Goal: Navigation & Orientation: Find specific page/section

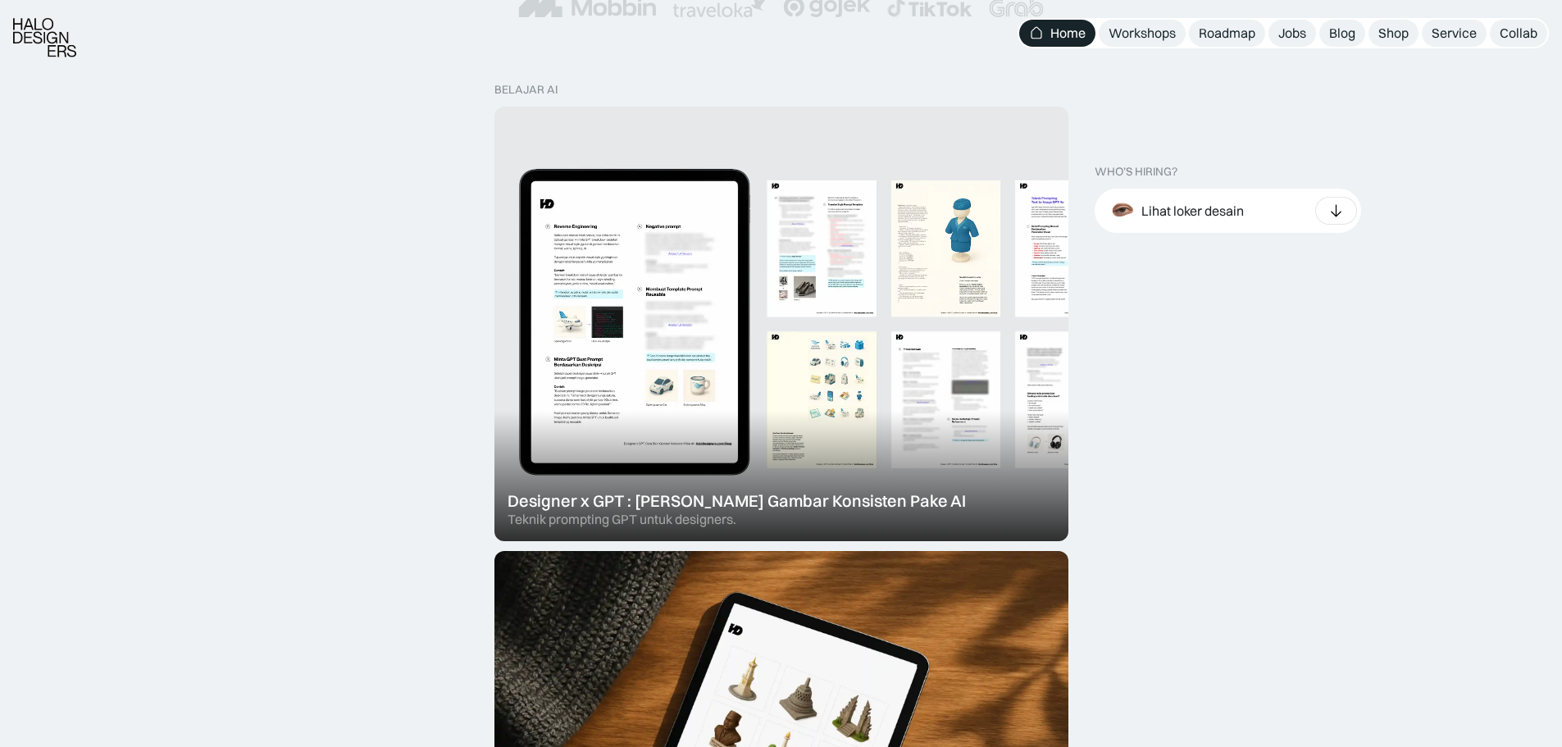
scroll to position [492, 0]
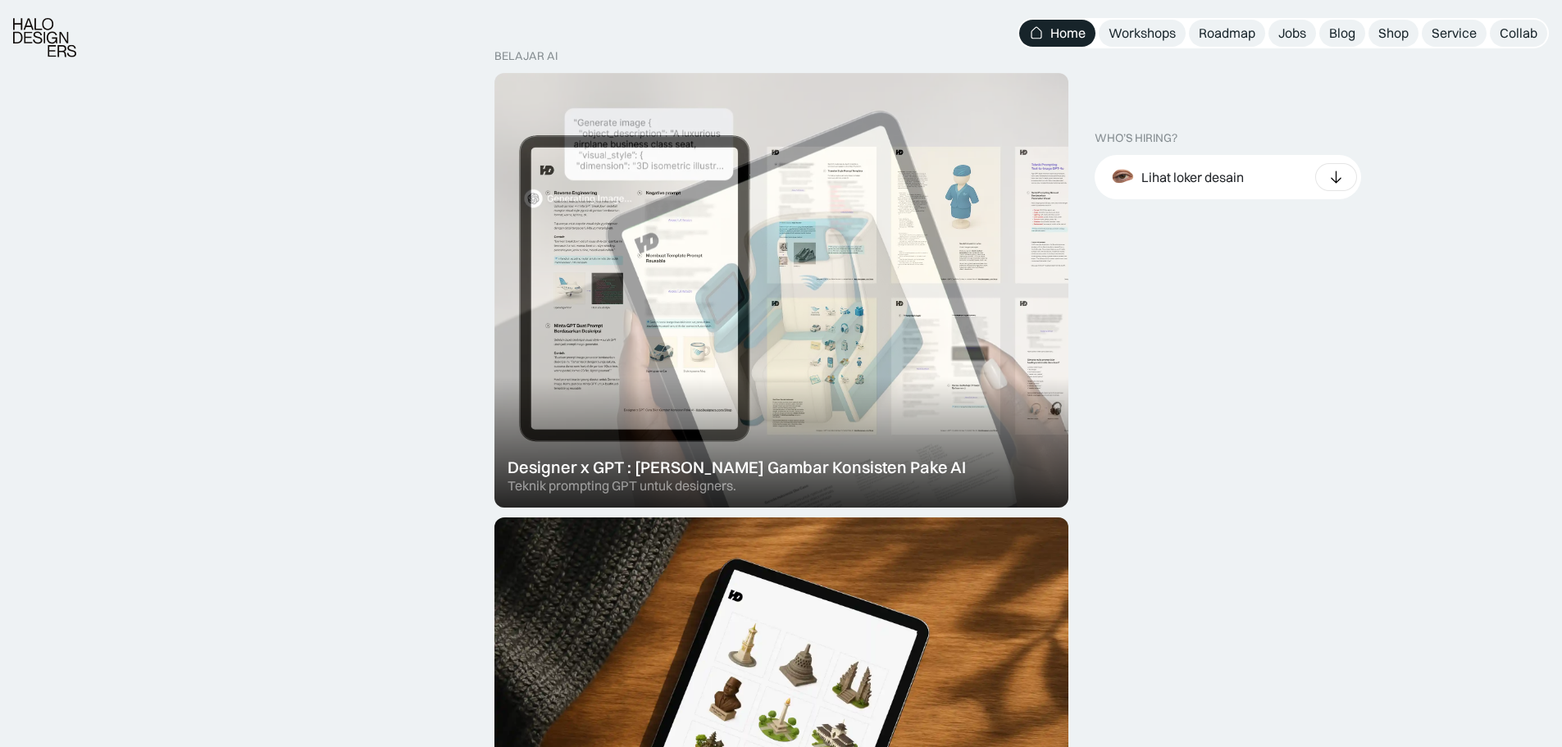
click at [586, 312] on div at bounding box center [781, 290] width 574 height 434
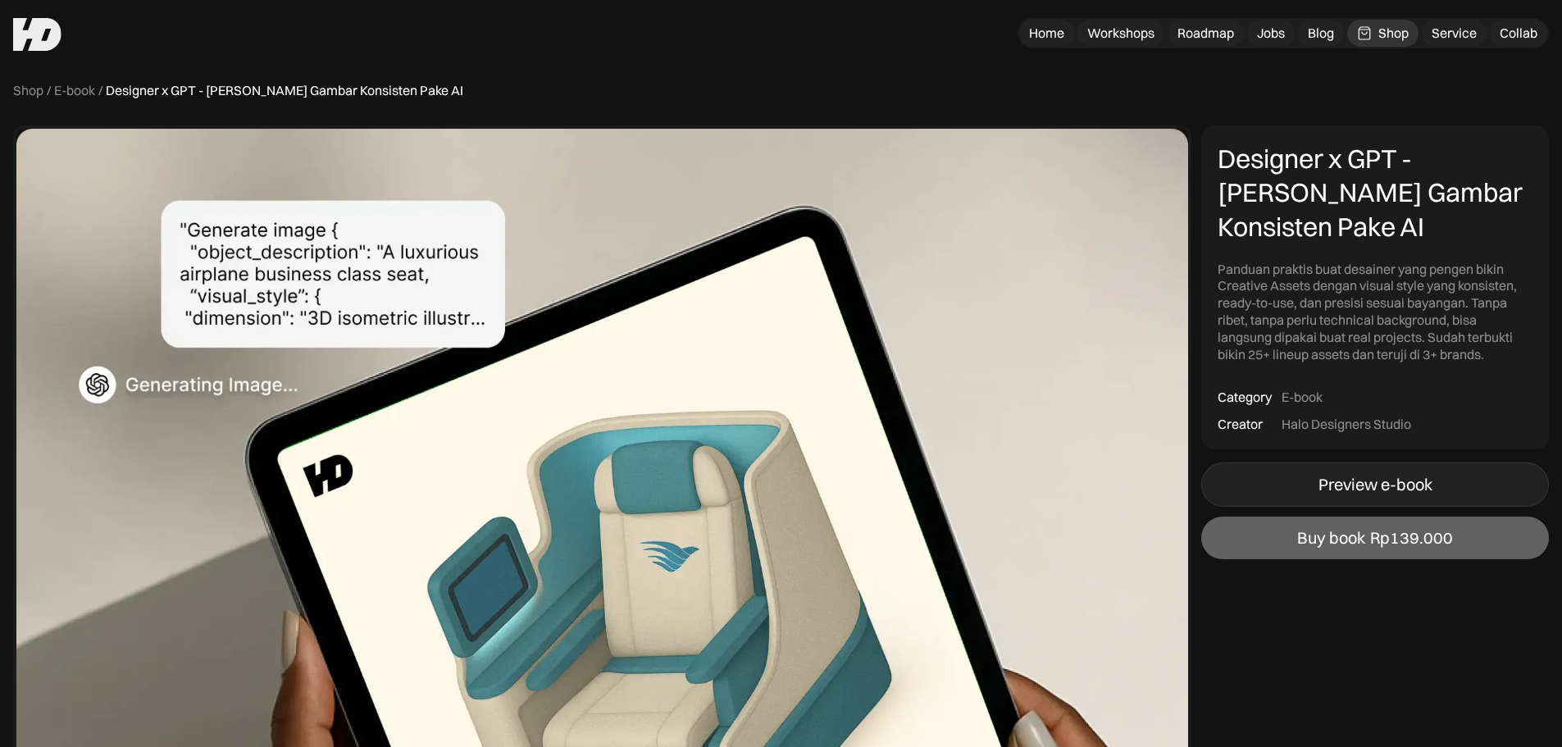
click at [1318, 476] on div "Preview e-book" at bounding box center [1375, 485] width 114 height 20
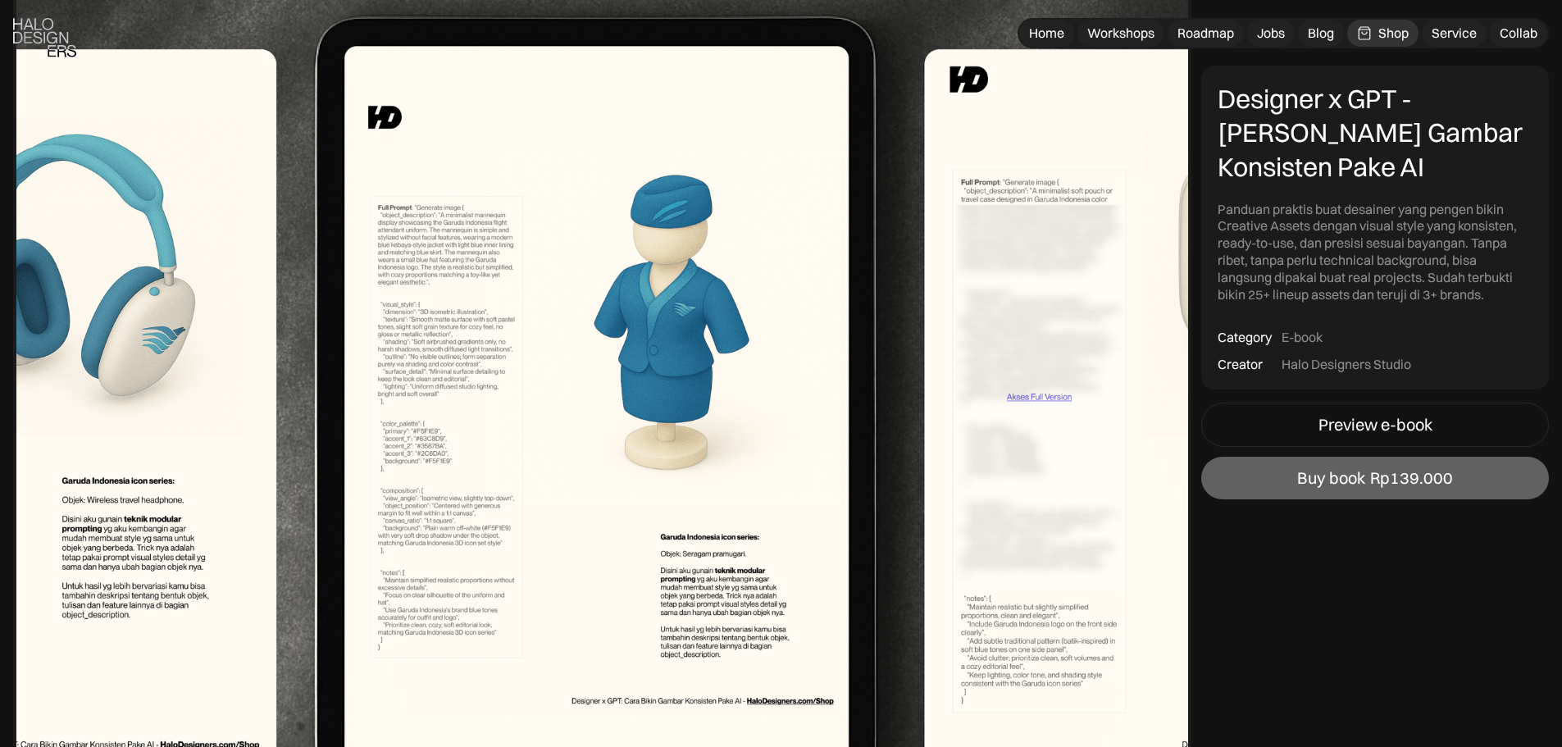
scroll to position [3115, 0]
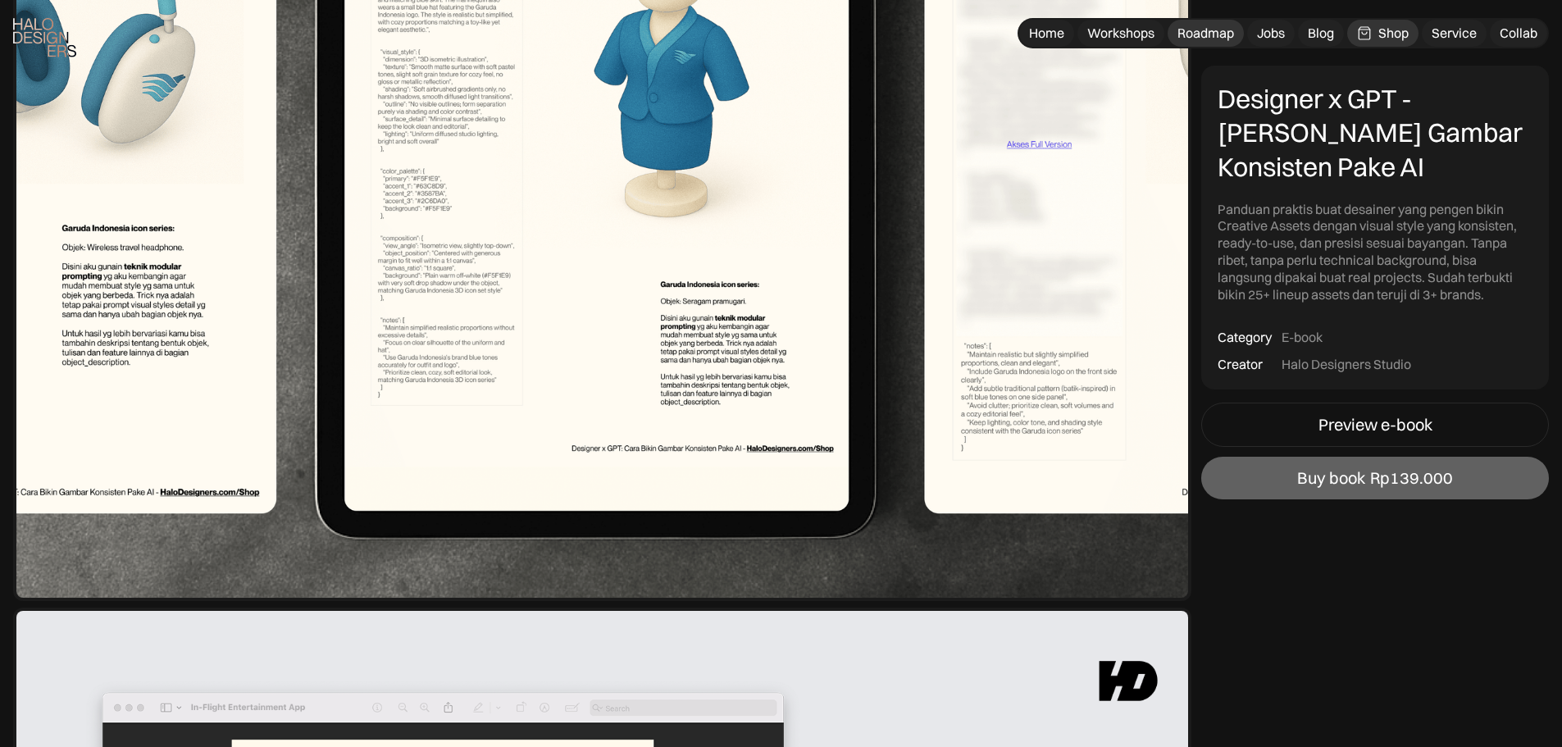
click at [1203, 39] on div "Roadmap" at bounding box center [1205, 33] width 57 height 17
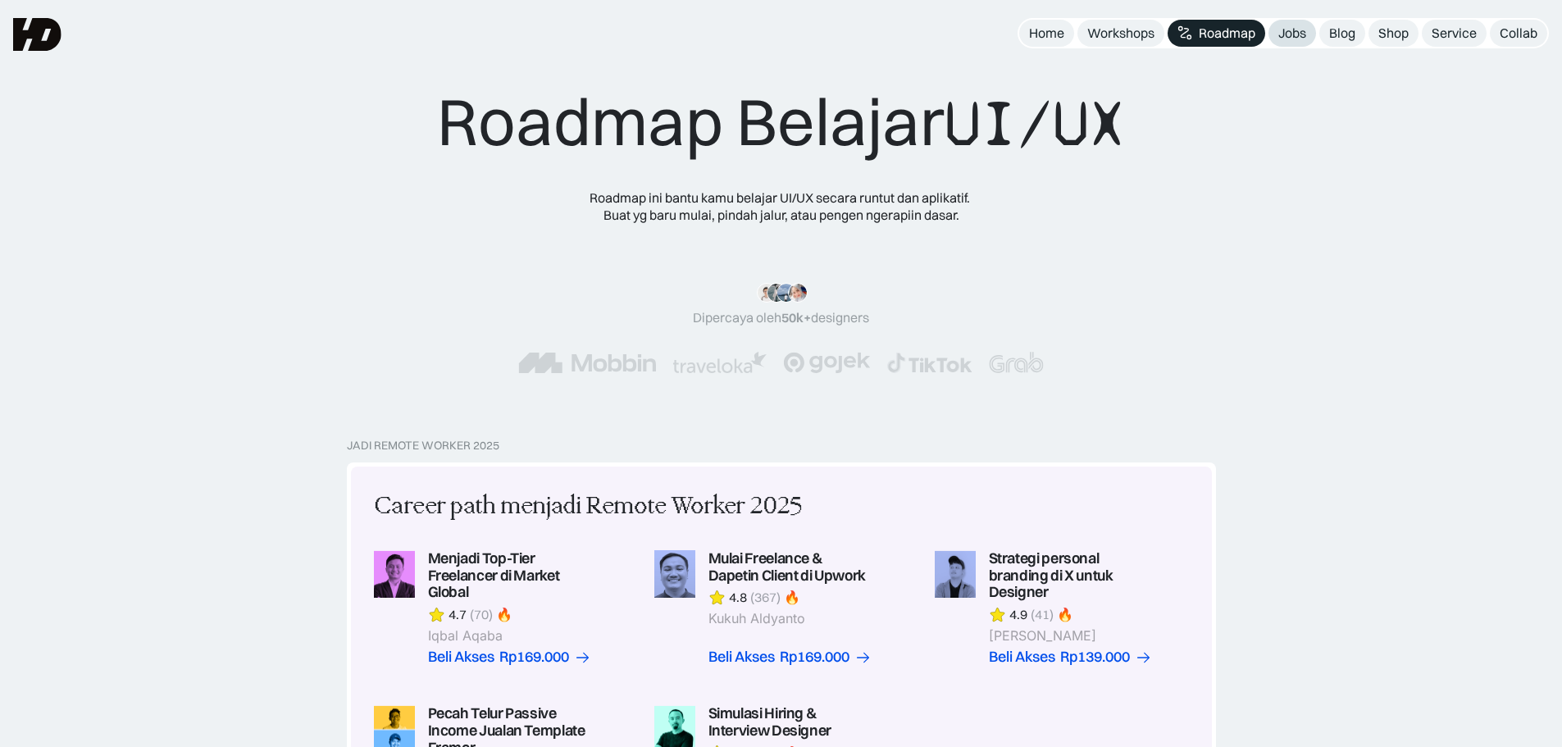
click at [1275, 32] on link "Jobs" at bounding box center [1292, 33] width 48 height 27
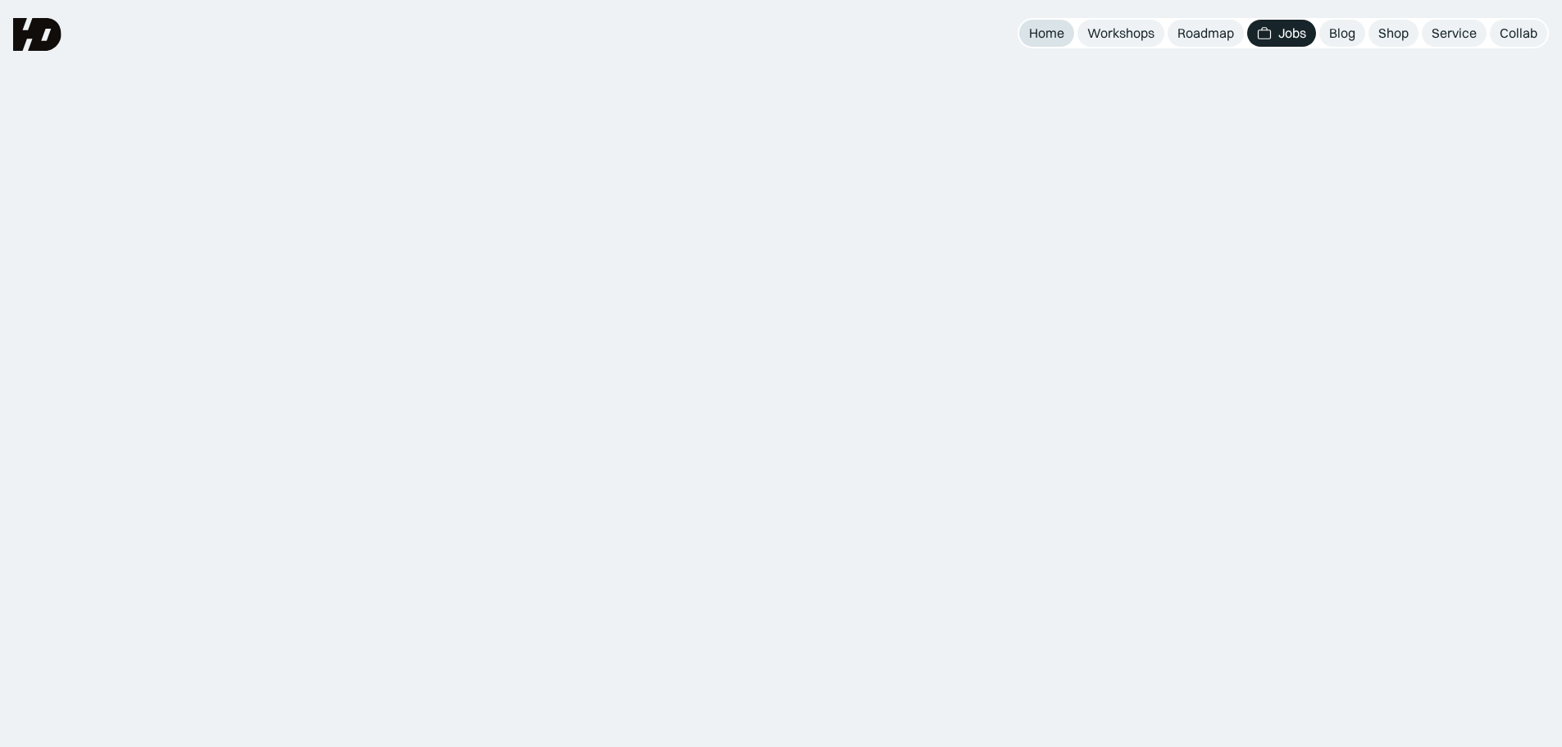
click at [1043, 35] on div "Home" at bounding box center [1046, 33] width 35 height 17
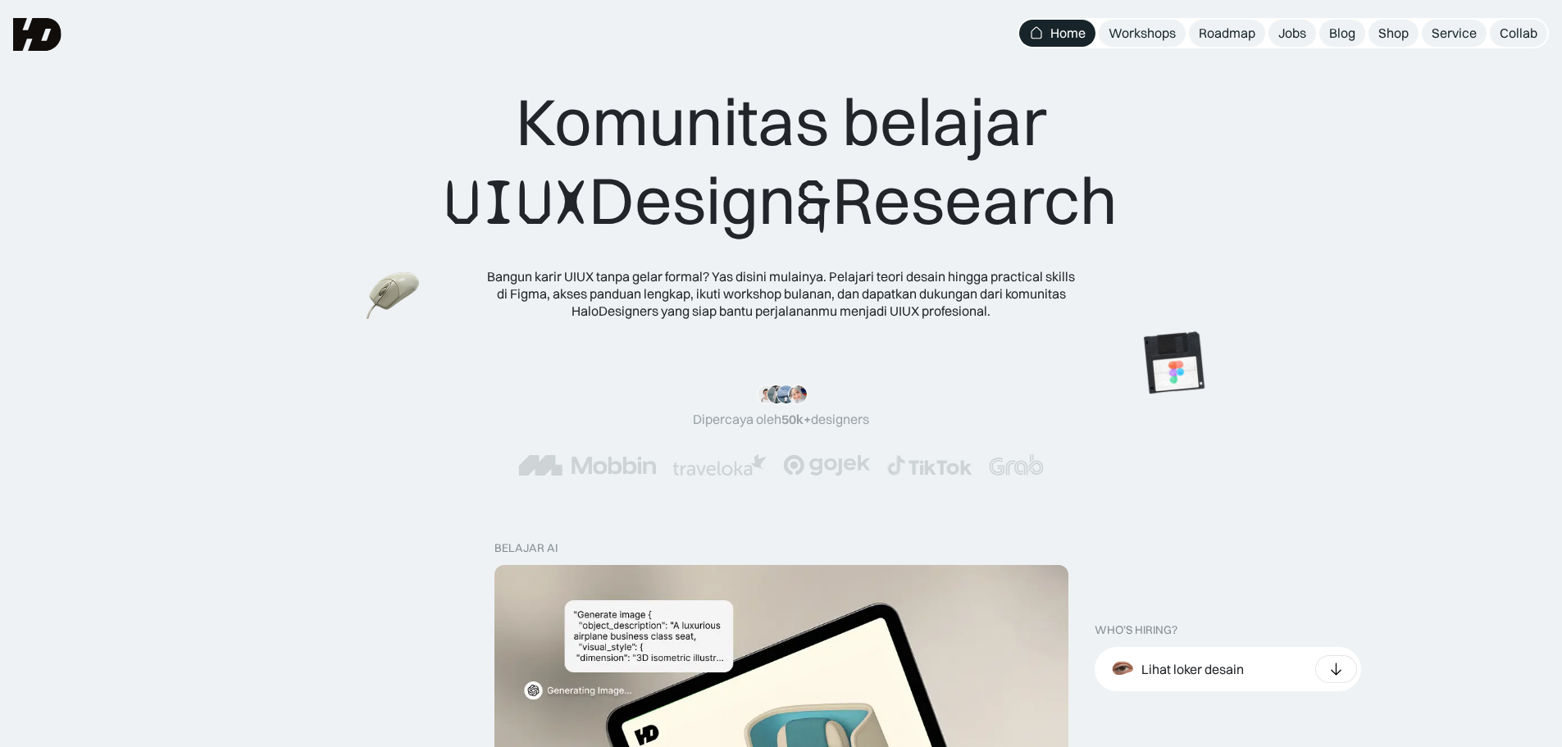
click at [565, 206] on span "UIUX" at bounding box center [516, 202] width 144 height 79
drag, startPoint x: 557, startPoint y: 207, endPoint x: 437, endPoint y: 210, distance: 119.7
click at [444, 210] on span "UIUX" at bounding box center [516, 202] width 144 height 79
drag, startPoint x: 785, startPoint y: 205, endPoint x: 798, endPoint y: 204, distance: 13.1
click at [795, 205] on div "Komunitas belajar UIUX Design & Research" at bounding box center [780, 162] width 673 height 160
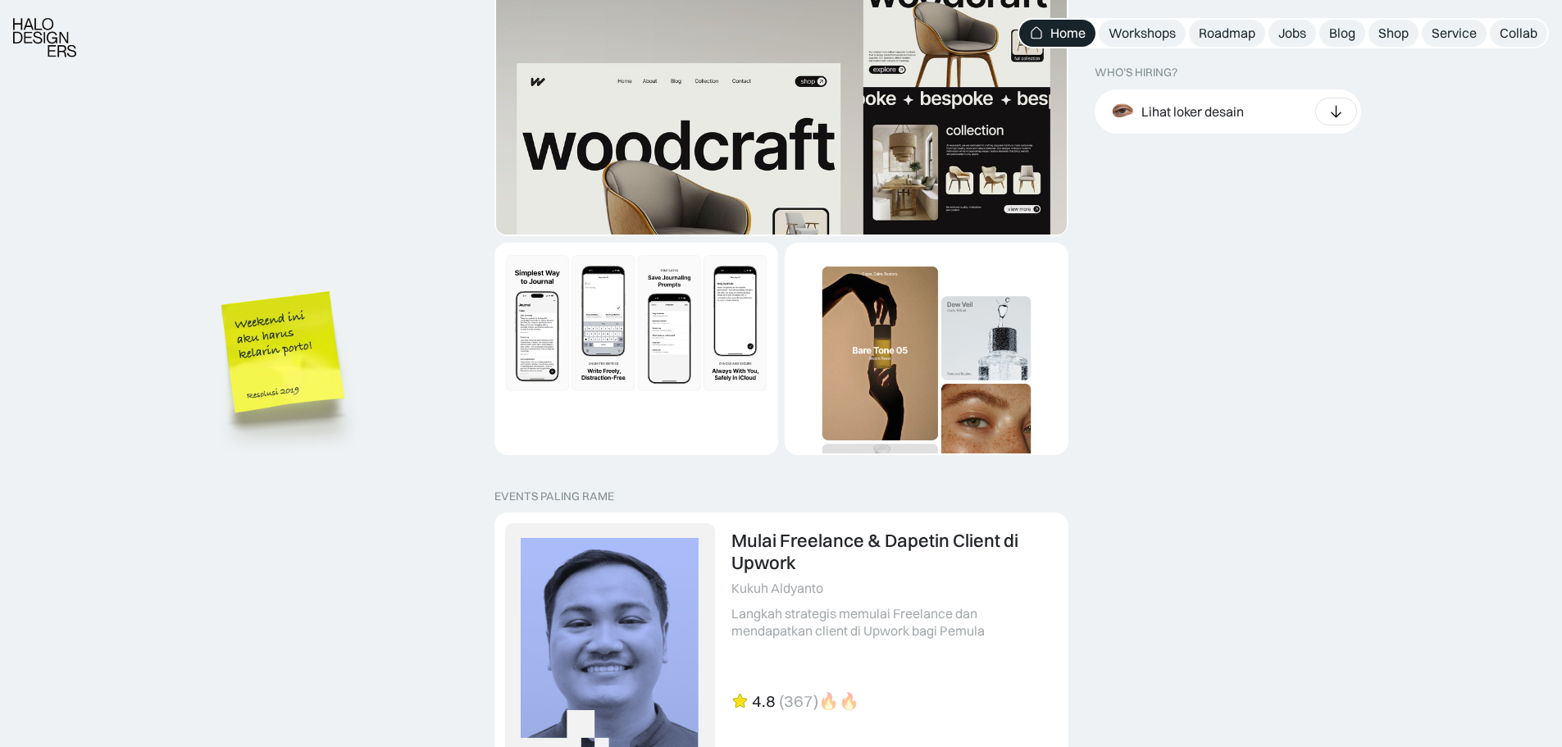
scroll to position [3197, 0]
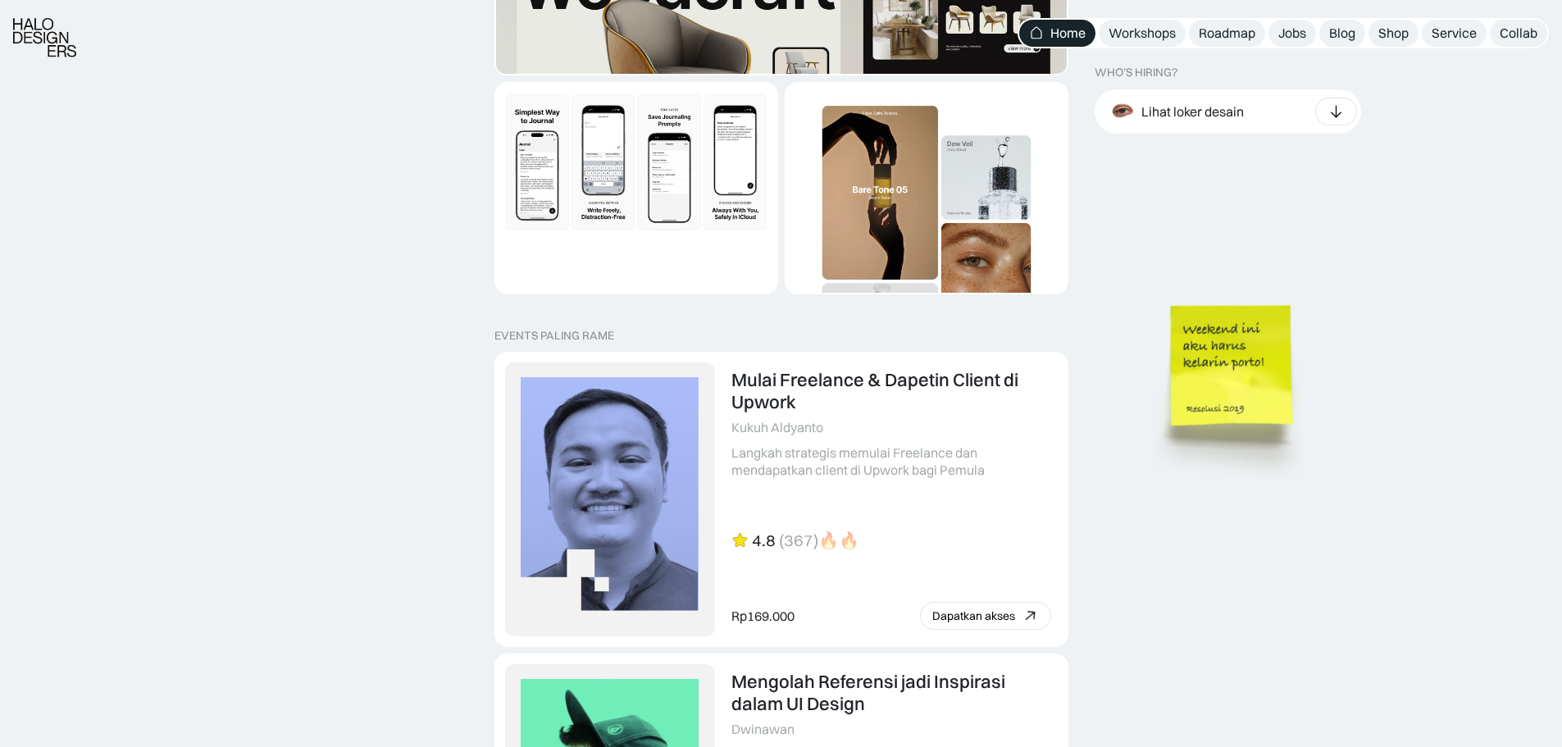
click at [1250, 410] on img at bounding box center [1234, 390] width 186 height 202
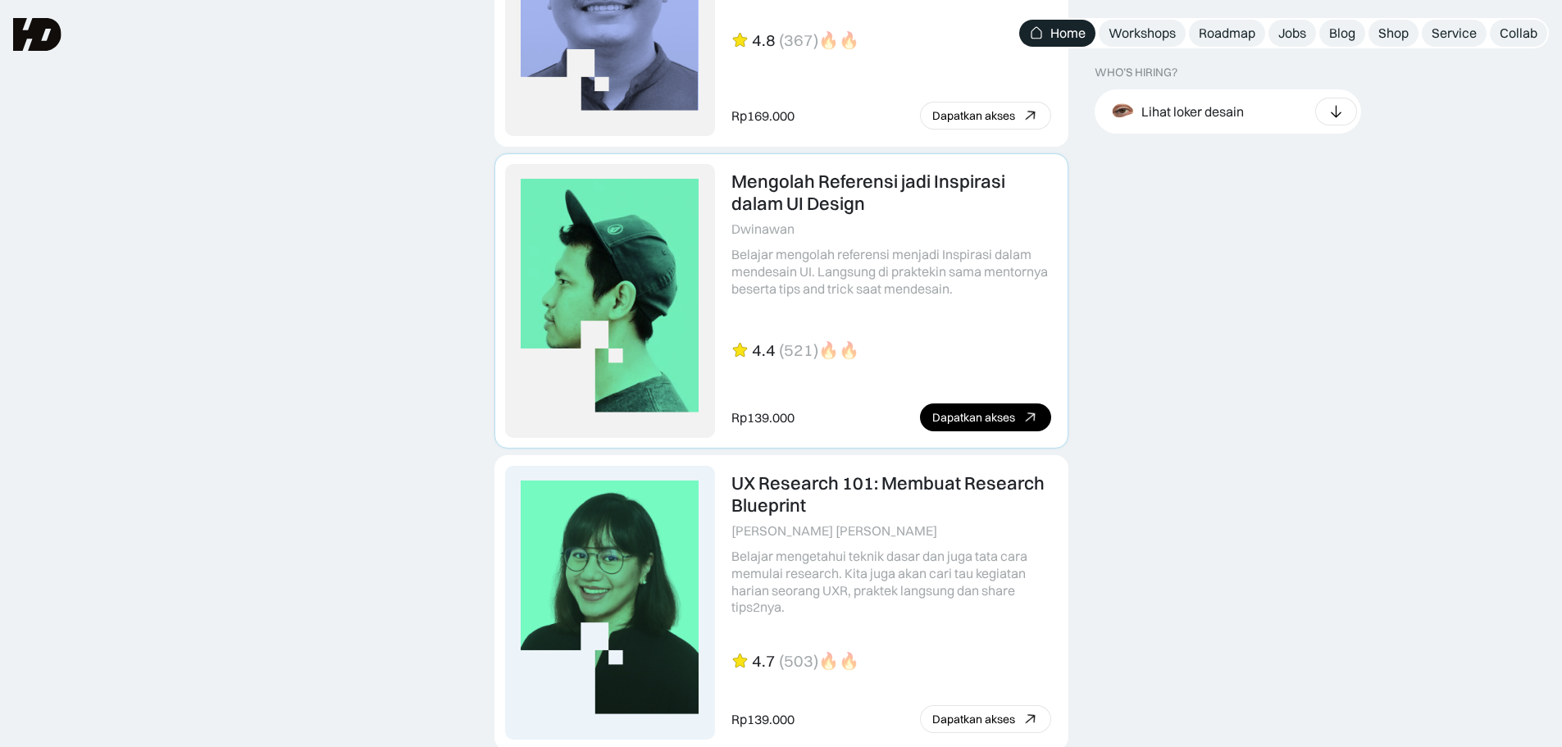
scroll to position [3361, 0]
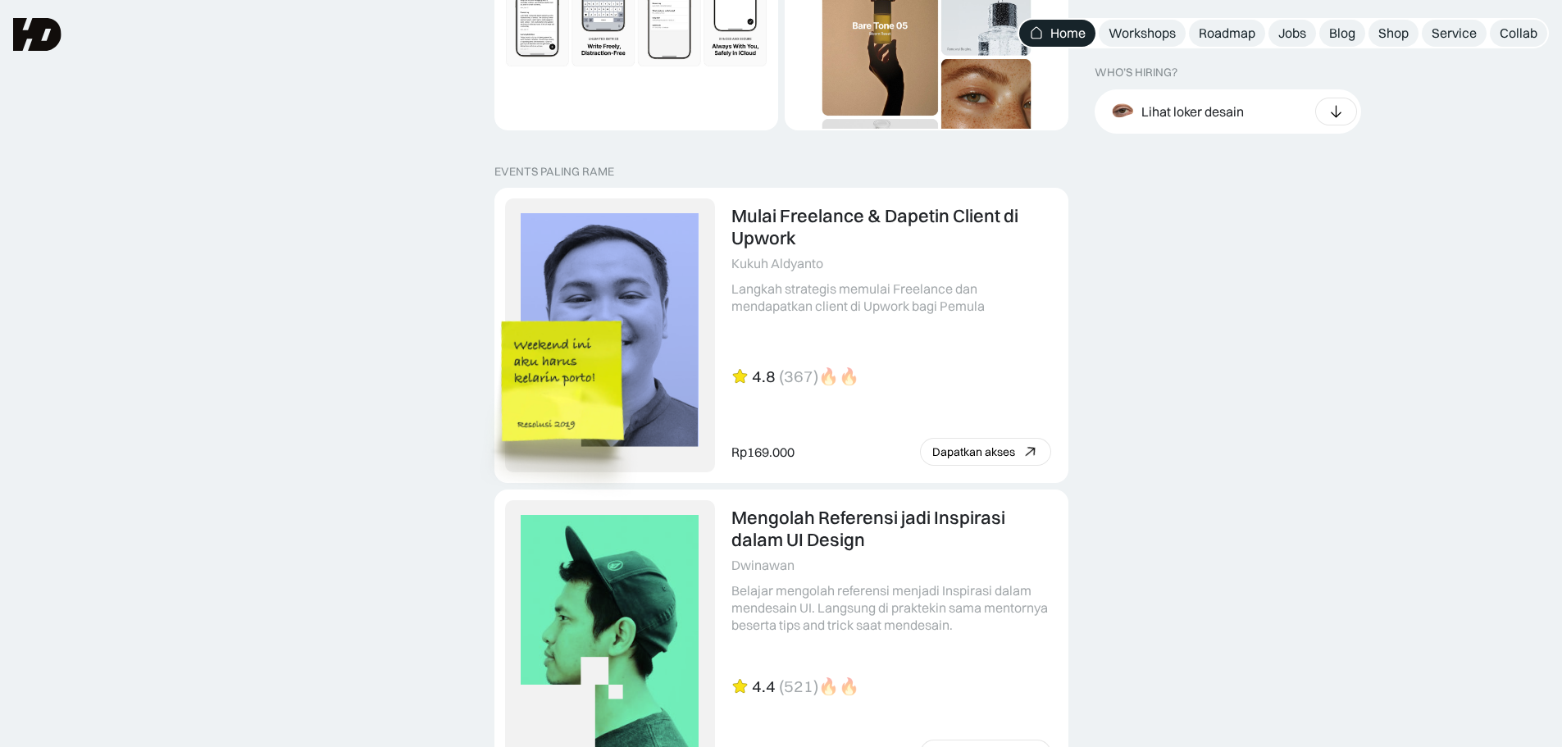
click at [488, 425] on img at bounding box center [565, 406] width 186 height 202
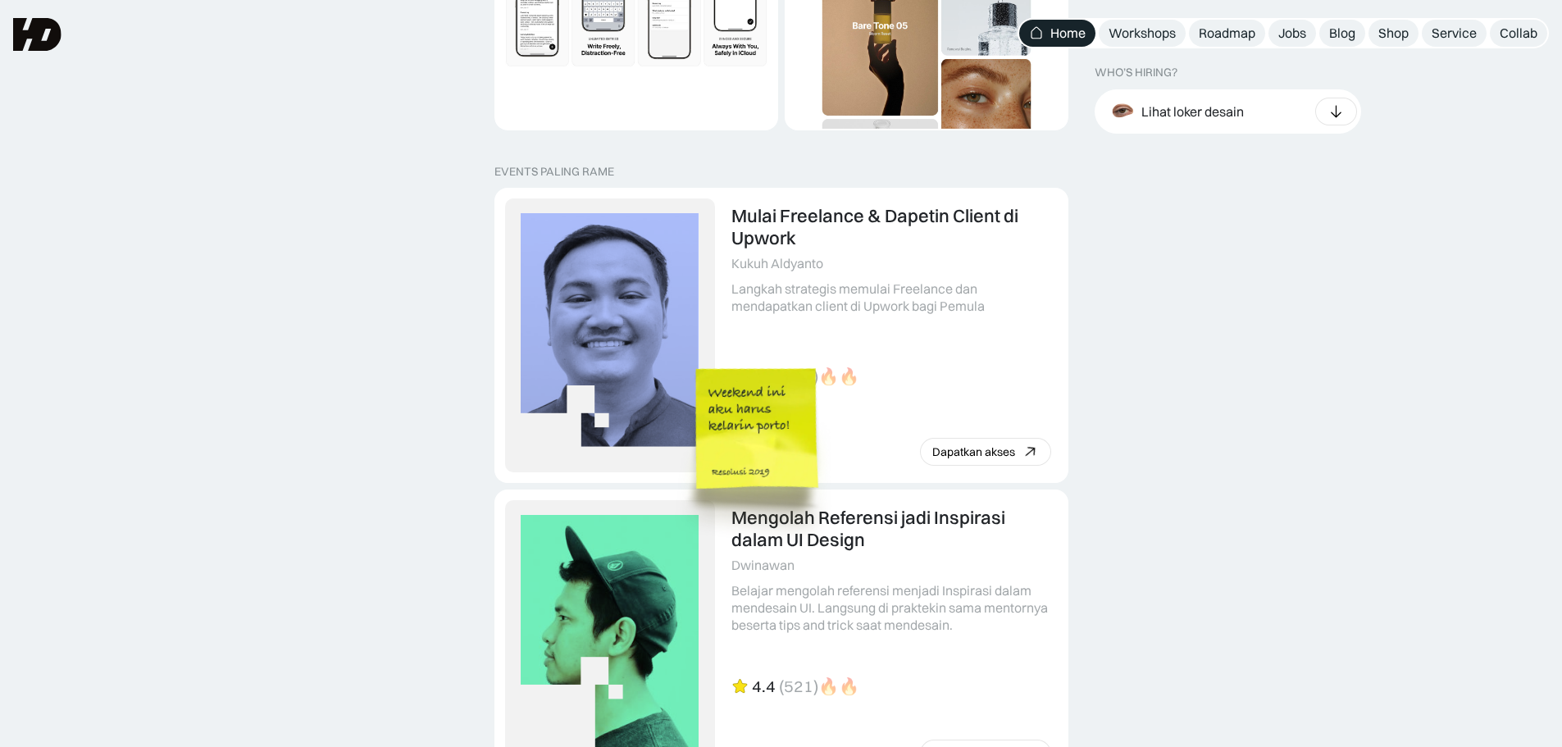
click at [766, 484] on img at bounding box center [759, 453] width 186 height 202
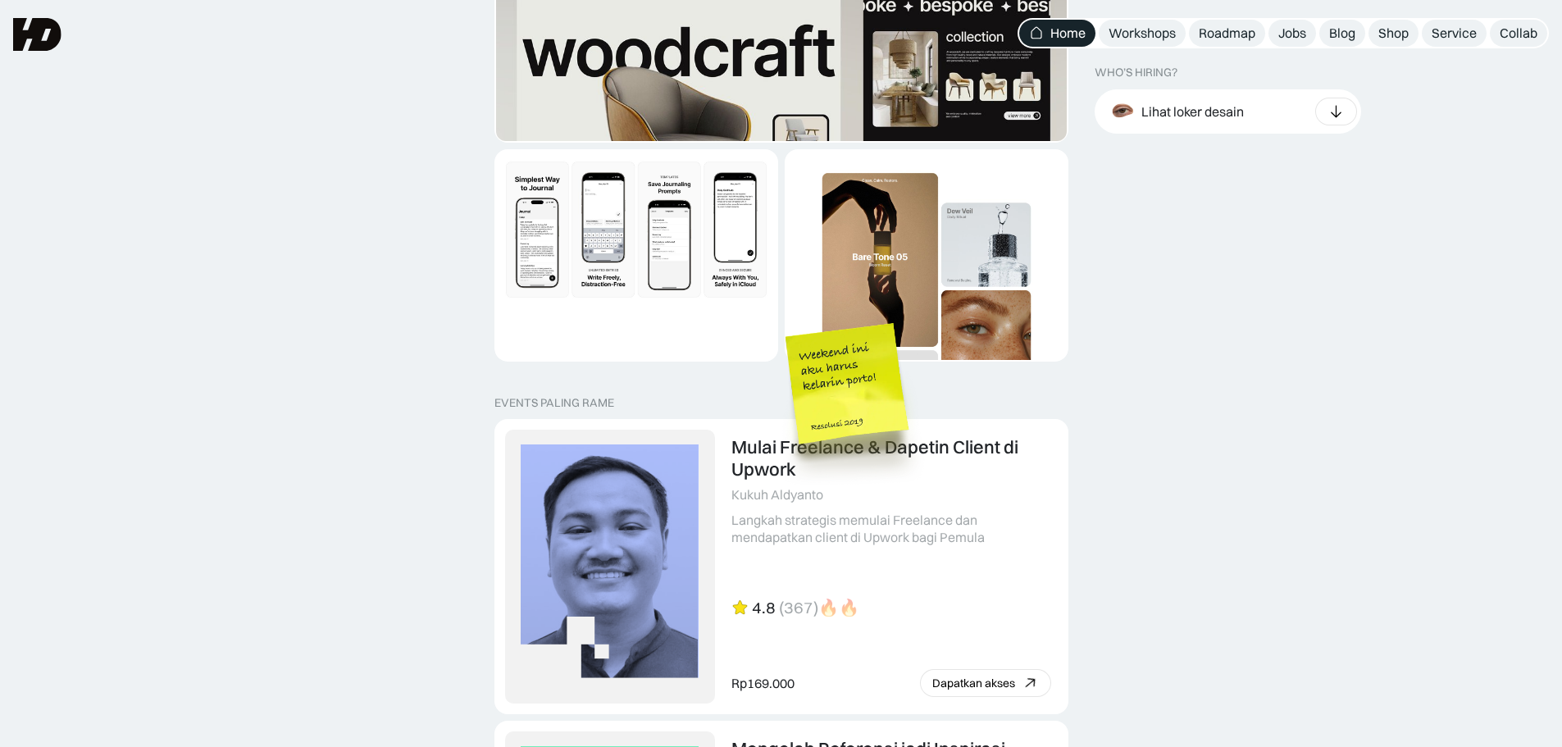
scroll to position [3115, 0]
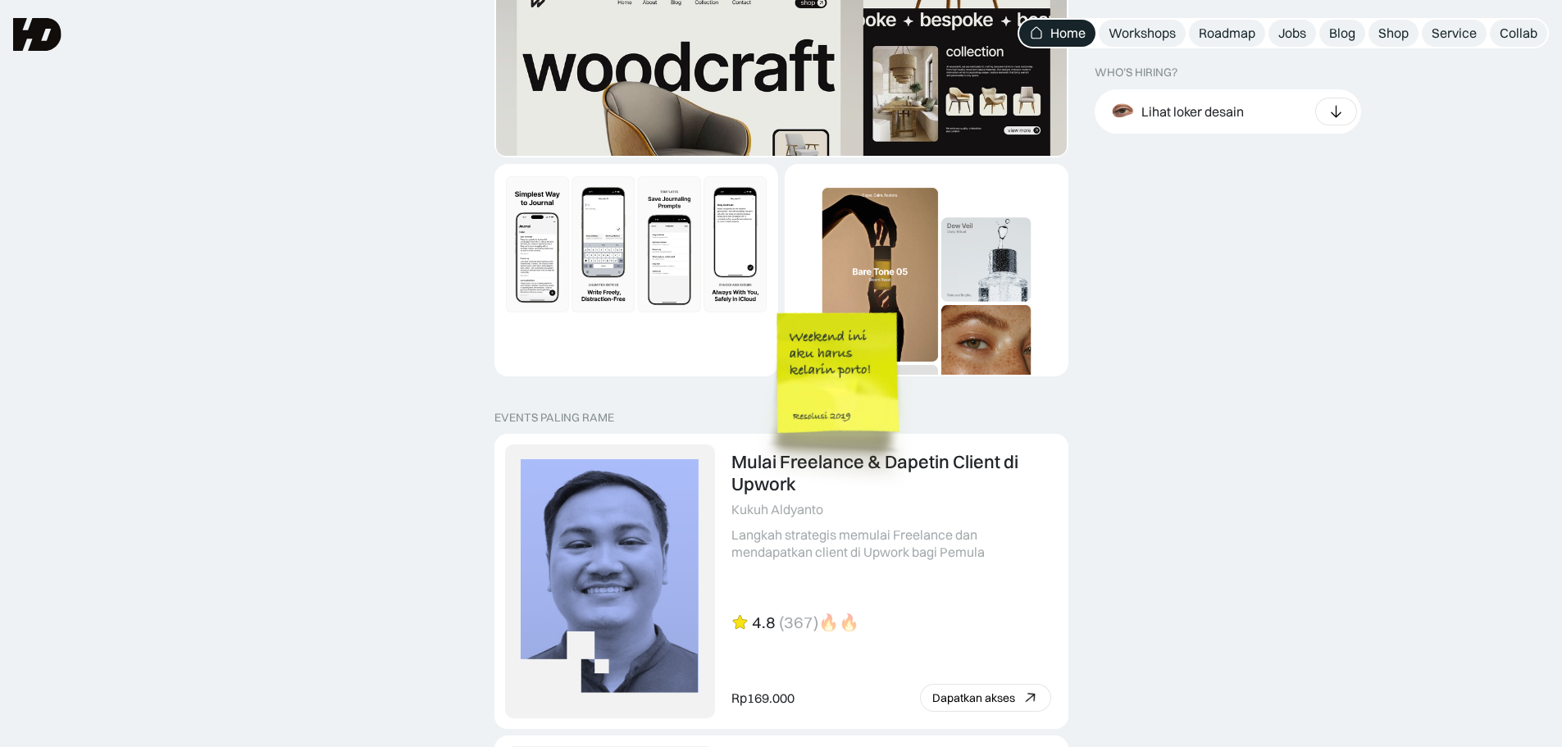
click at [934, 297] on img at bounding box center [841, 398] width 186 height 202
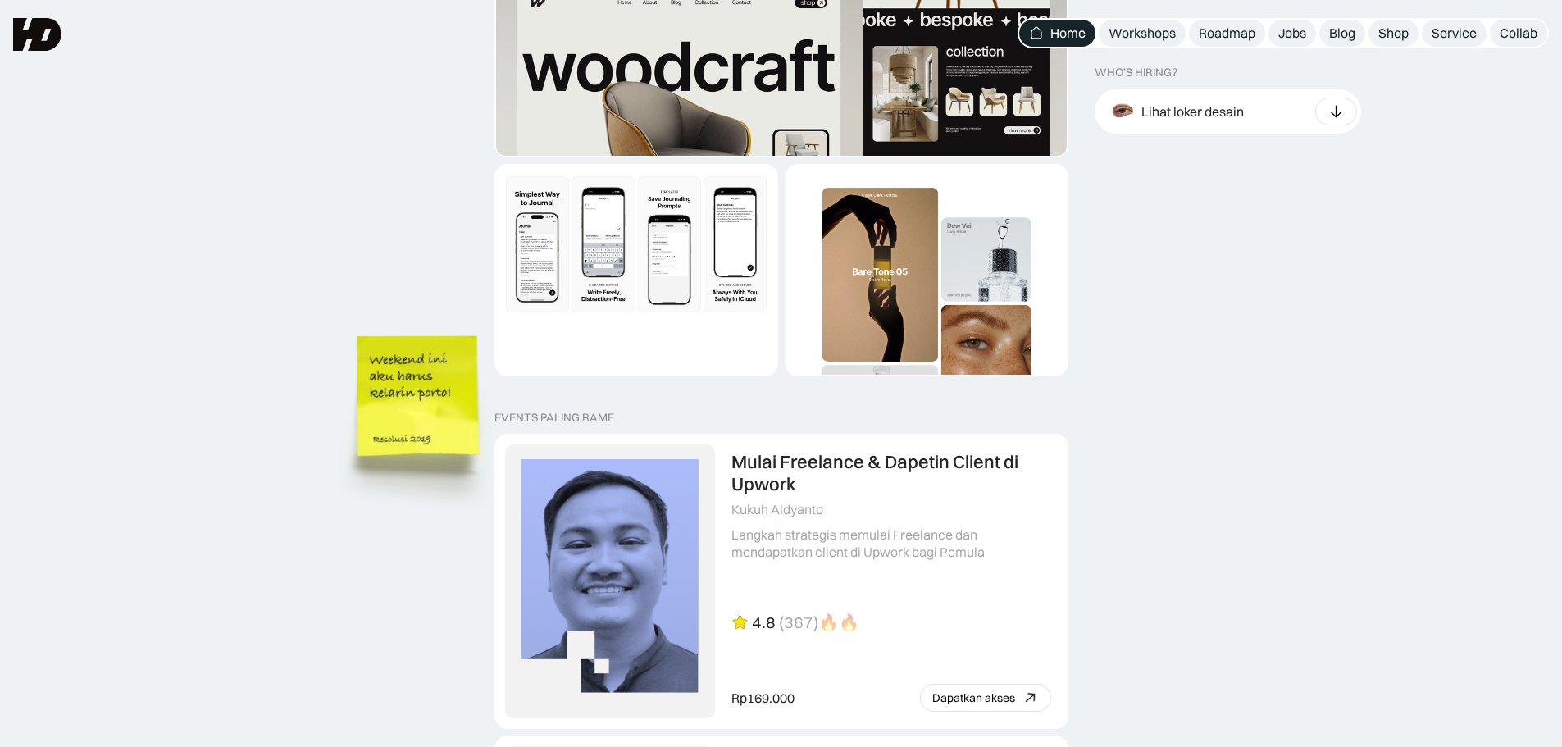
click at [328, 430] on img at bounding box center [421, 421] width 186 height 202
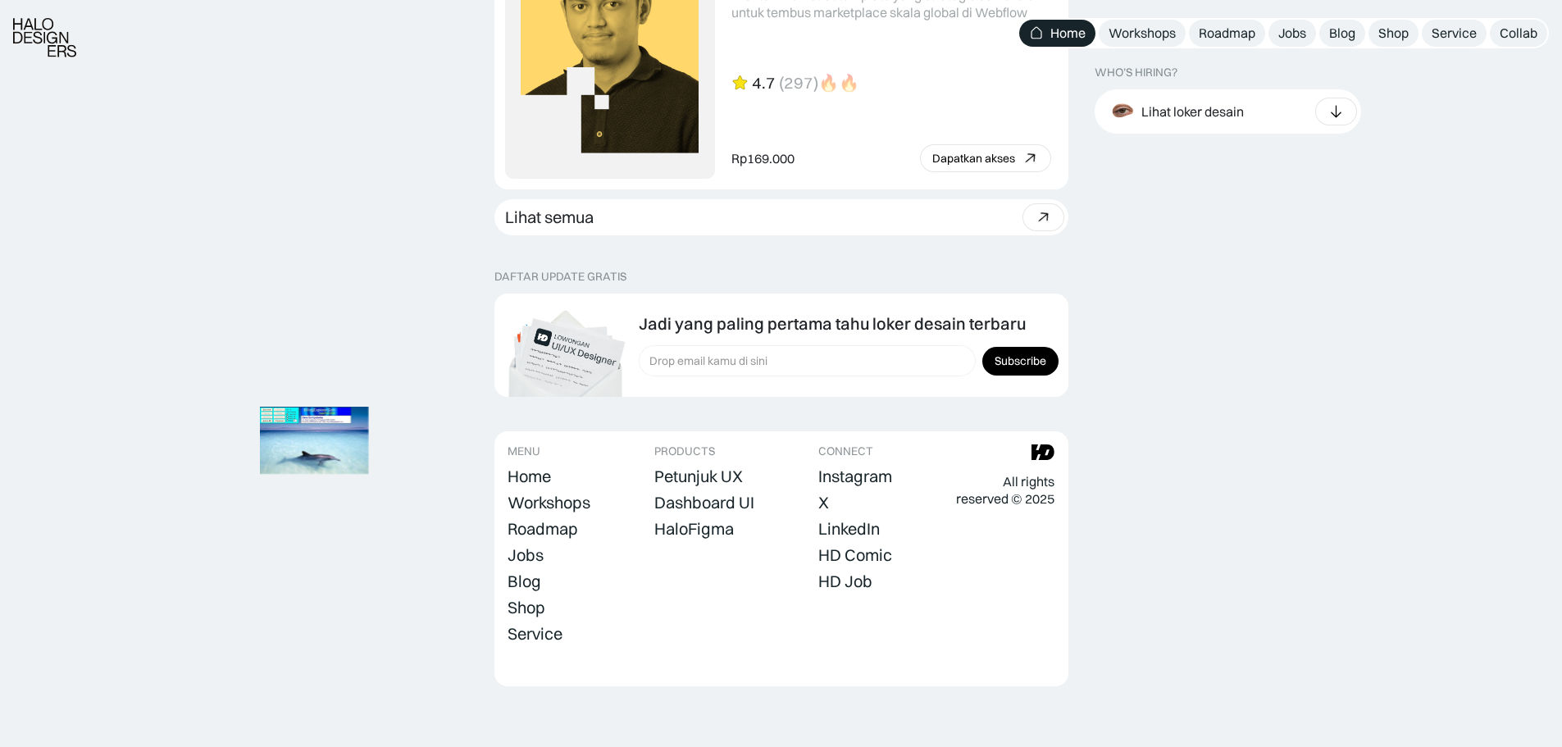
scroll to position [4564, 0]
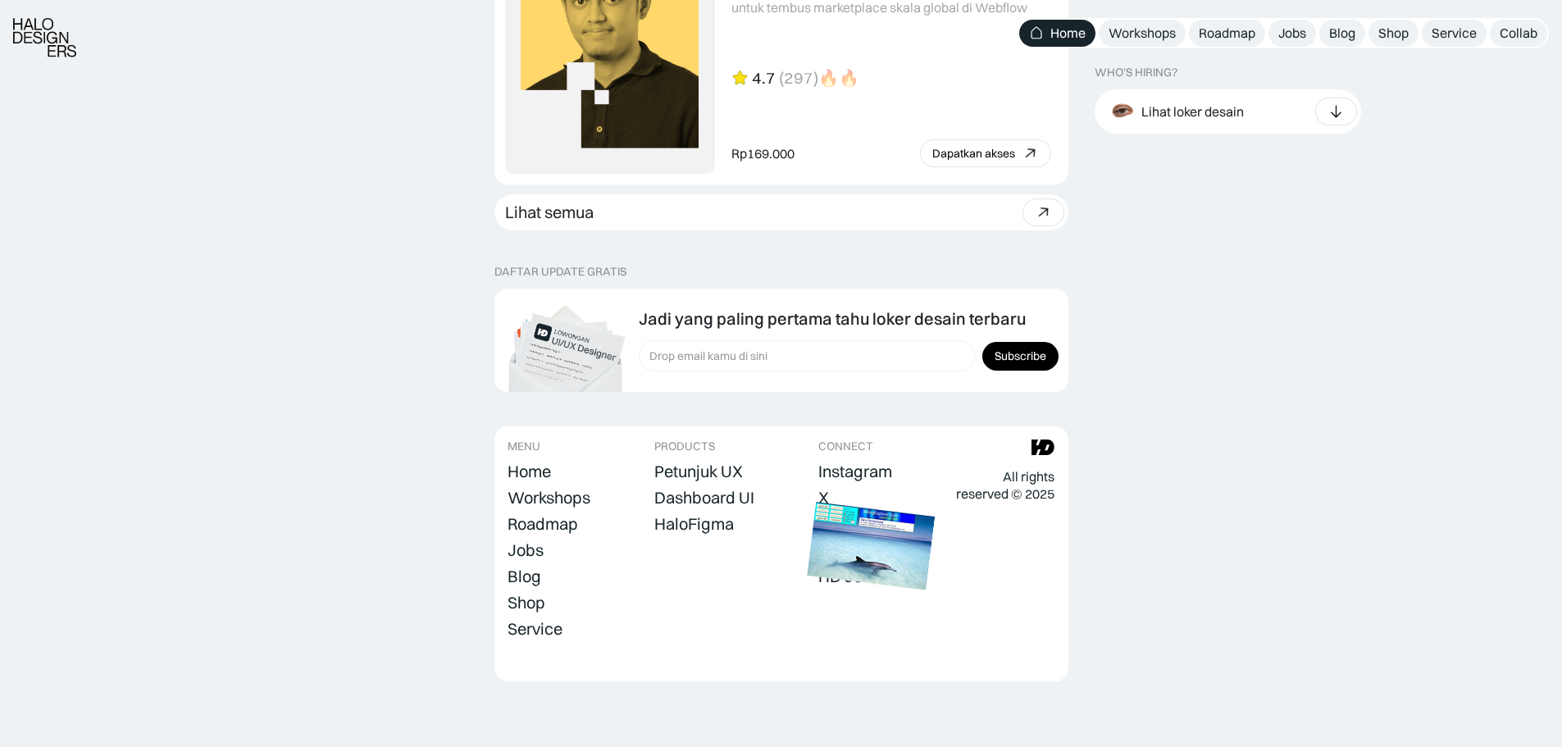
click at [894, 556] on img at bounding box center [871, 546] width 128 height 88
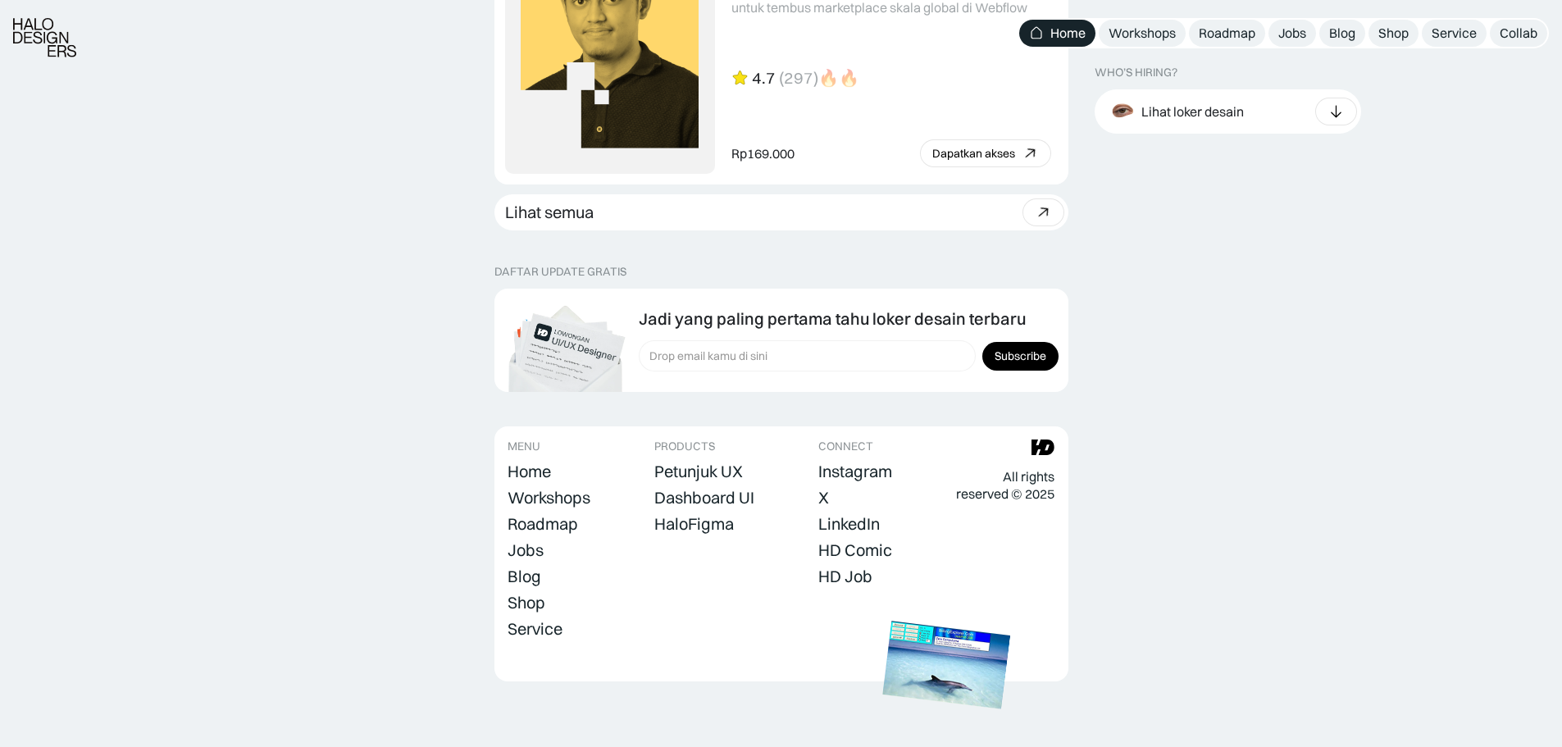
click at [926, 691] on img at bounding box center [947, 665] width 128 height 88
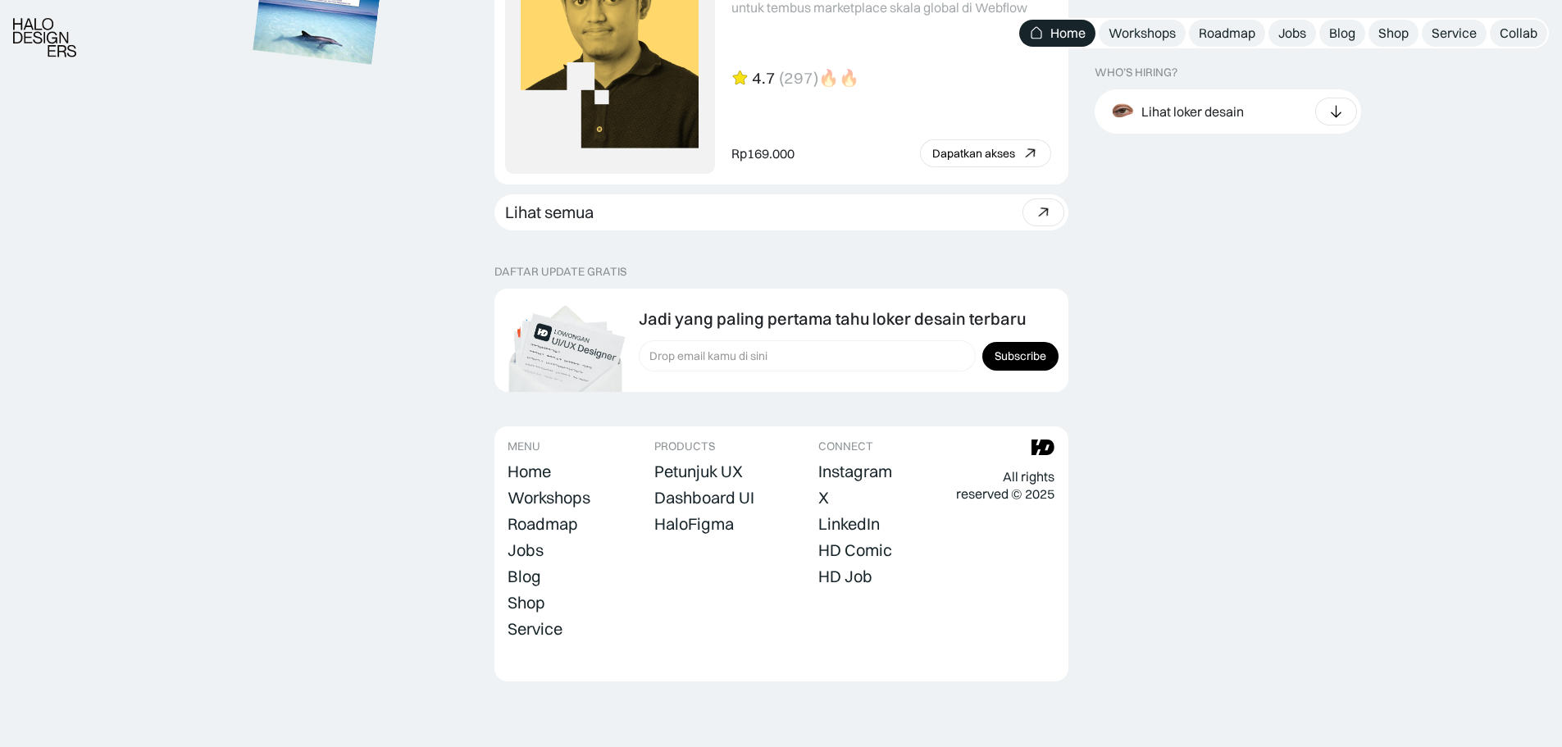
click at [293, 14] on img at bounding box center [316, 21] width 128 height 88
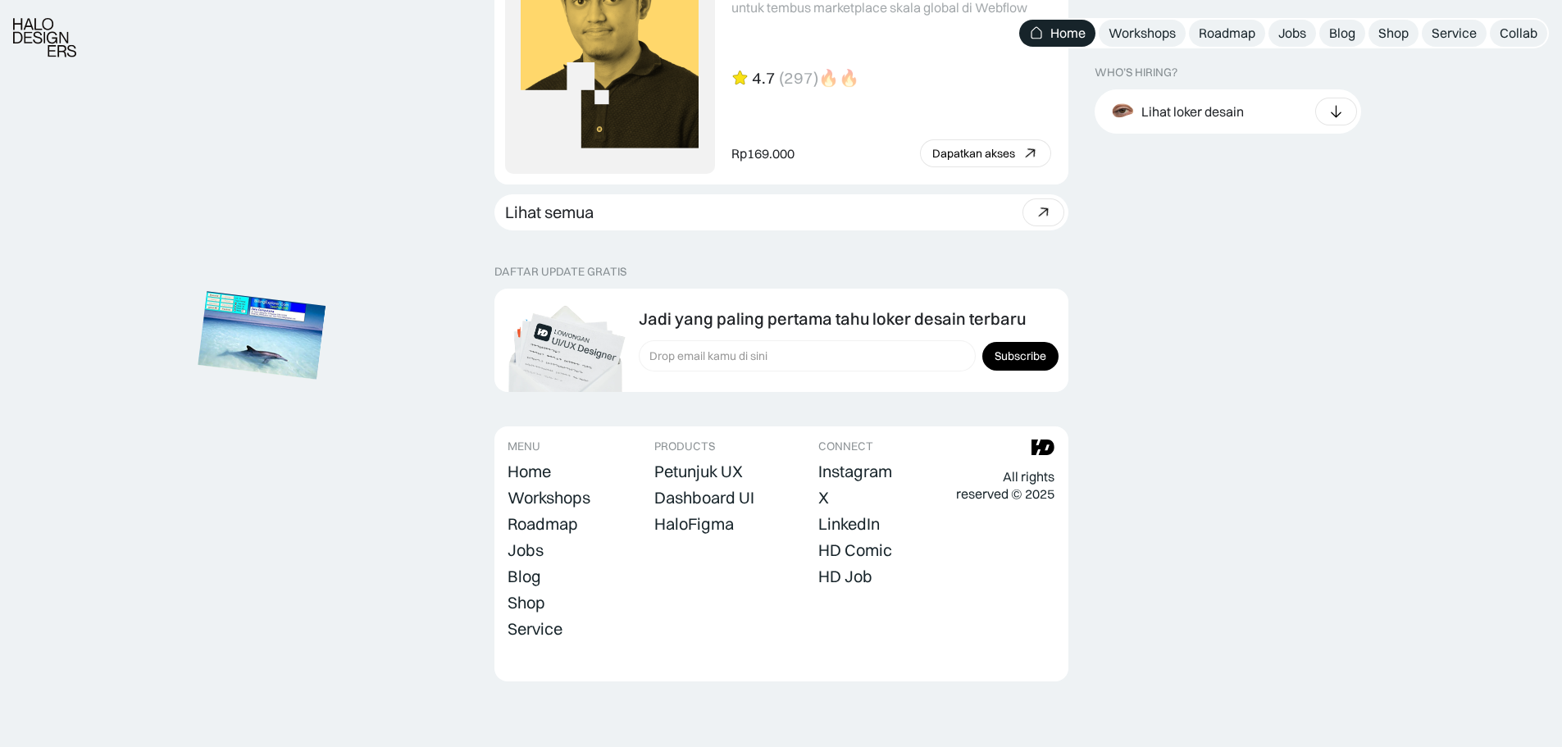
click at [198, 291] on img at bounding box center [262, 335] width 128 height 88
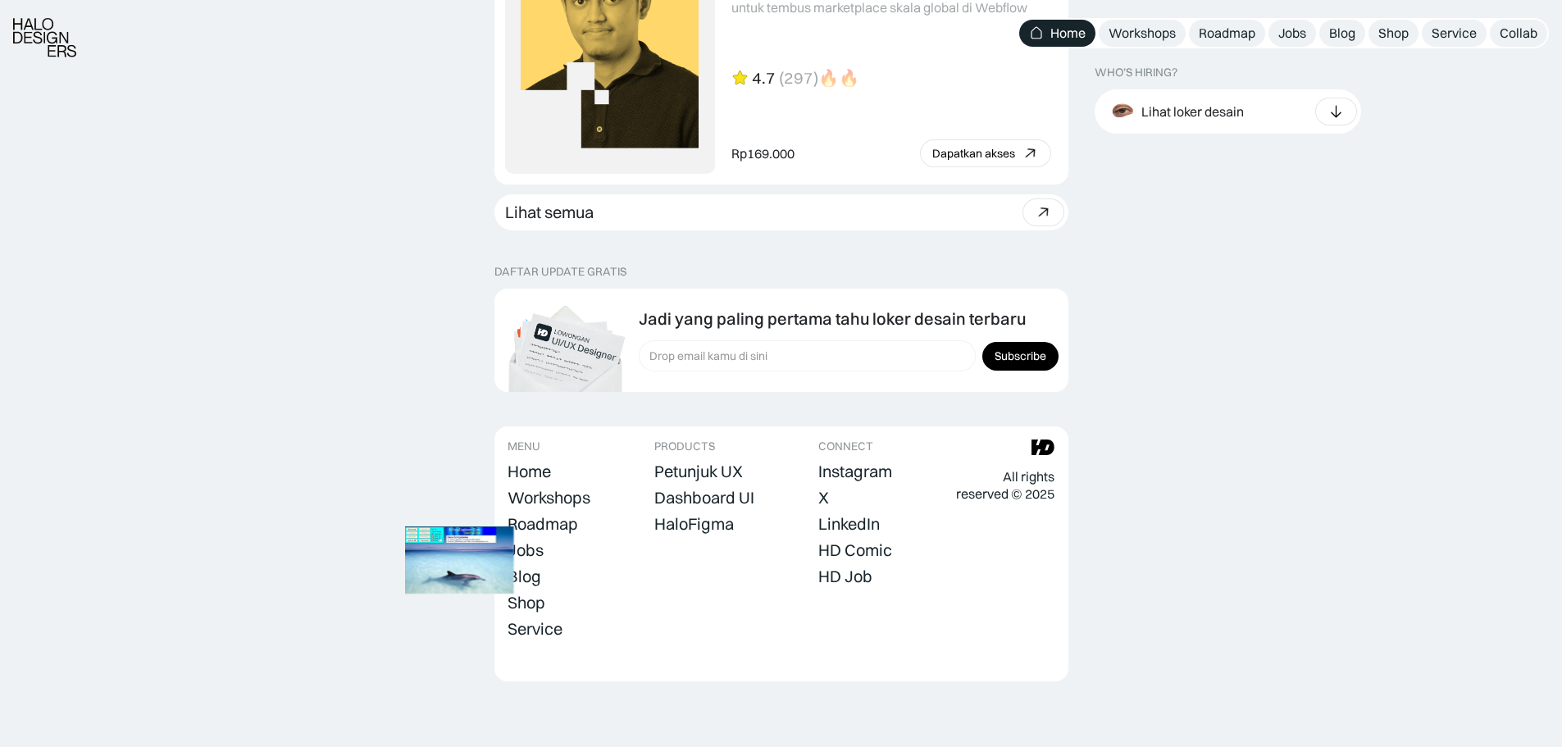
click at [514, 584] on img at bounding box center [459, 559] width 109 height 67
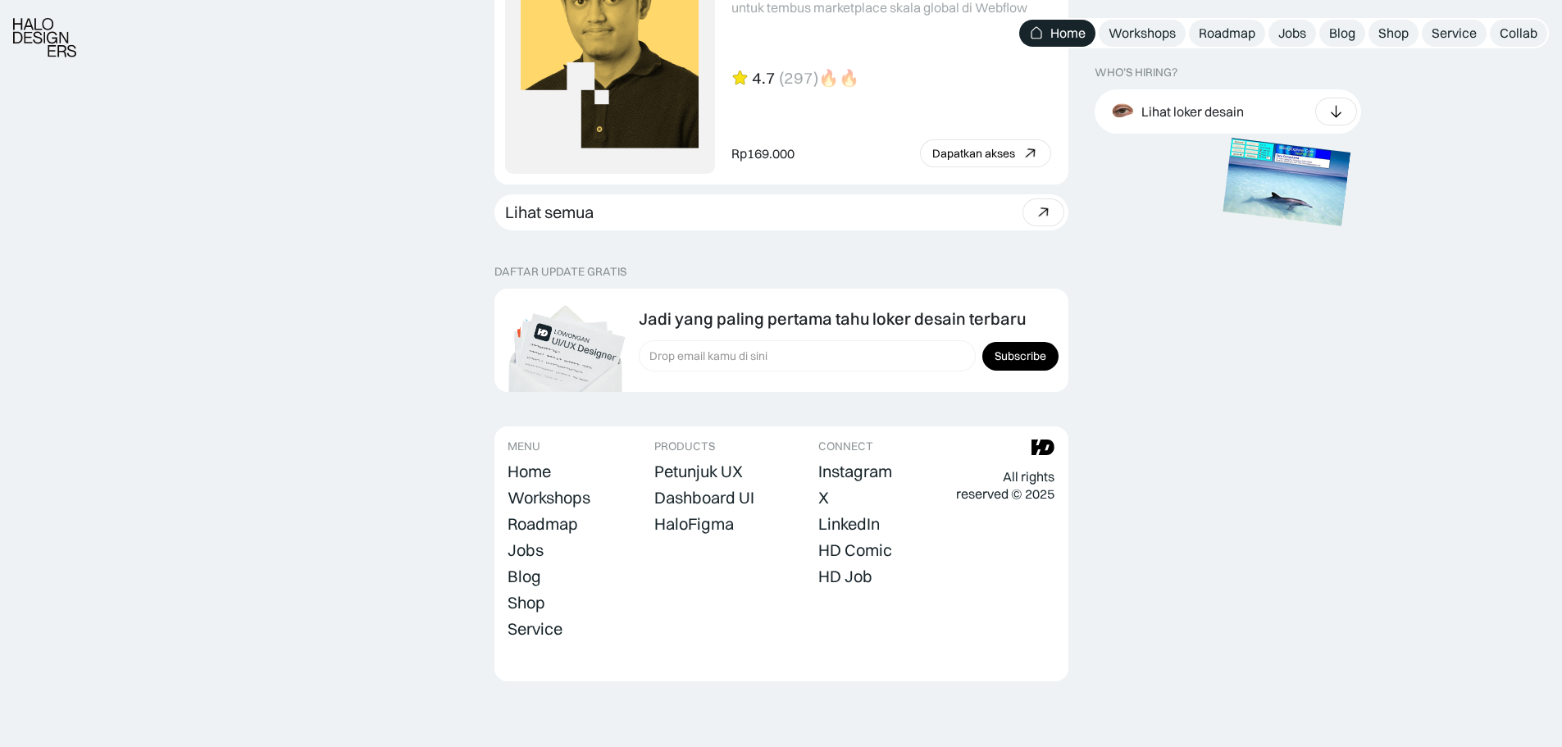
click at [1223, 225] on img at bounding box center [1287, 182] width 128 height 88
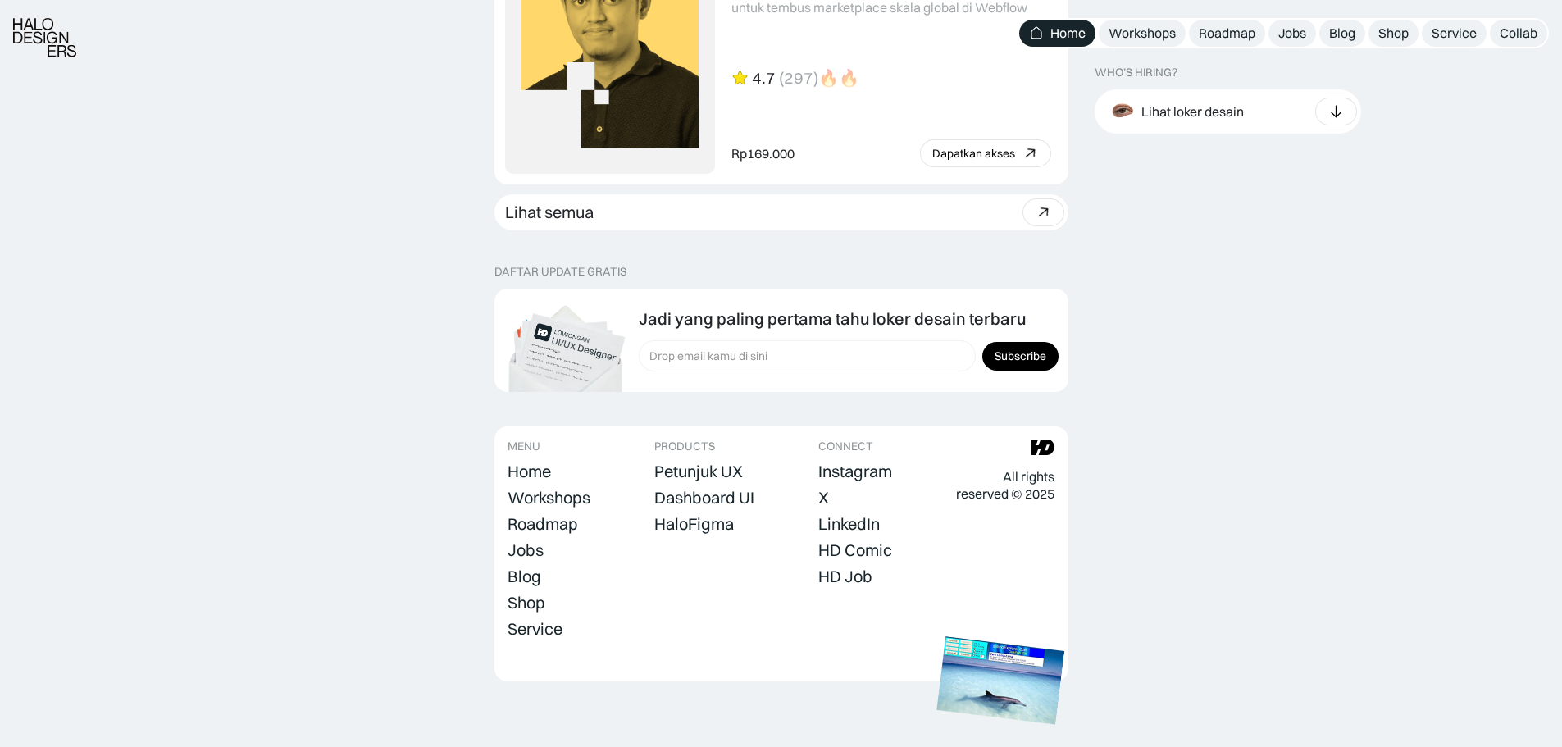
click at [1064, 637] on img at bounding box center [1000, 681] width 128 height 88
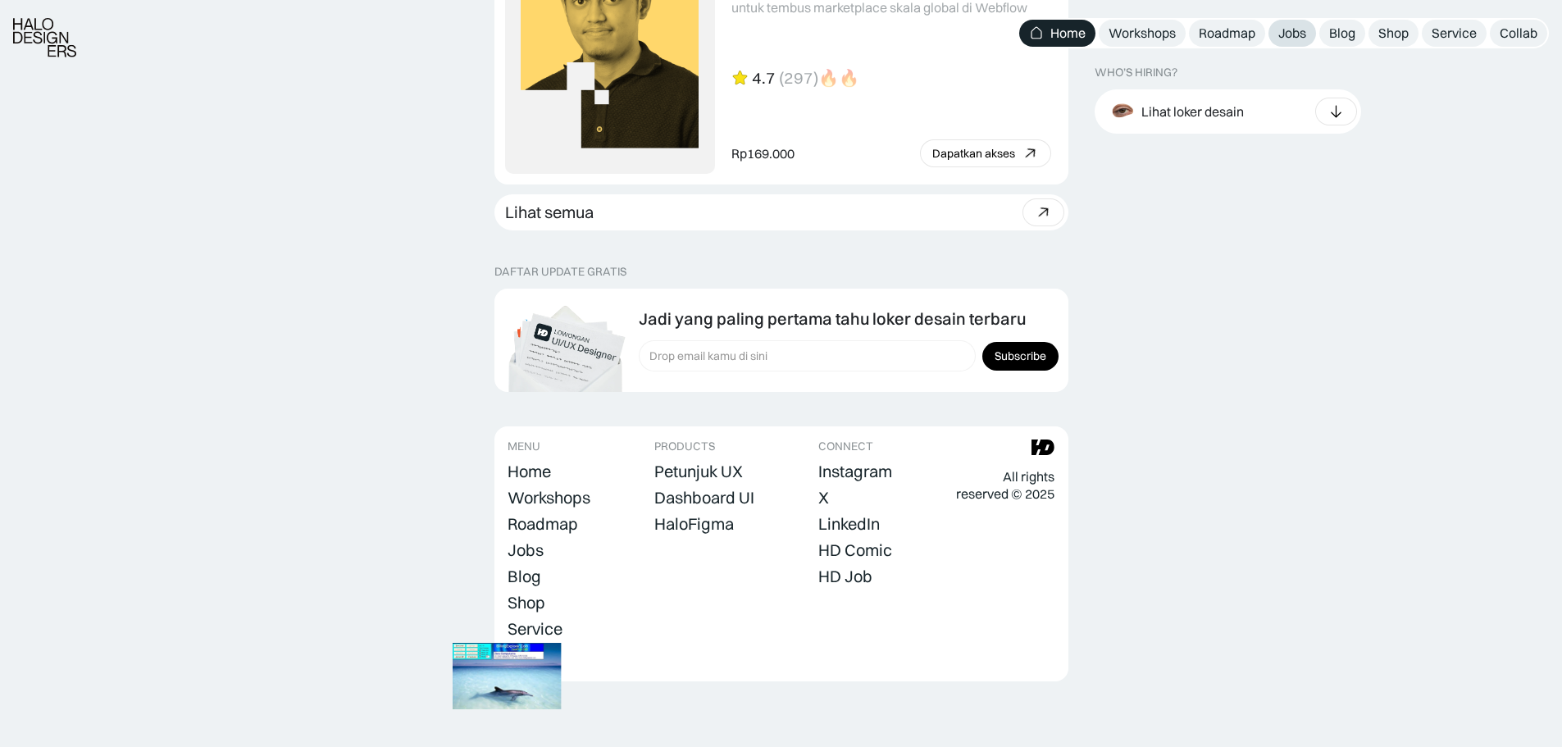
click at [1302, 39] on div "Jobs" at bounding box center [1292, 33] width 28 height 17
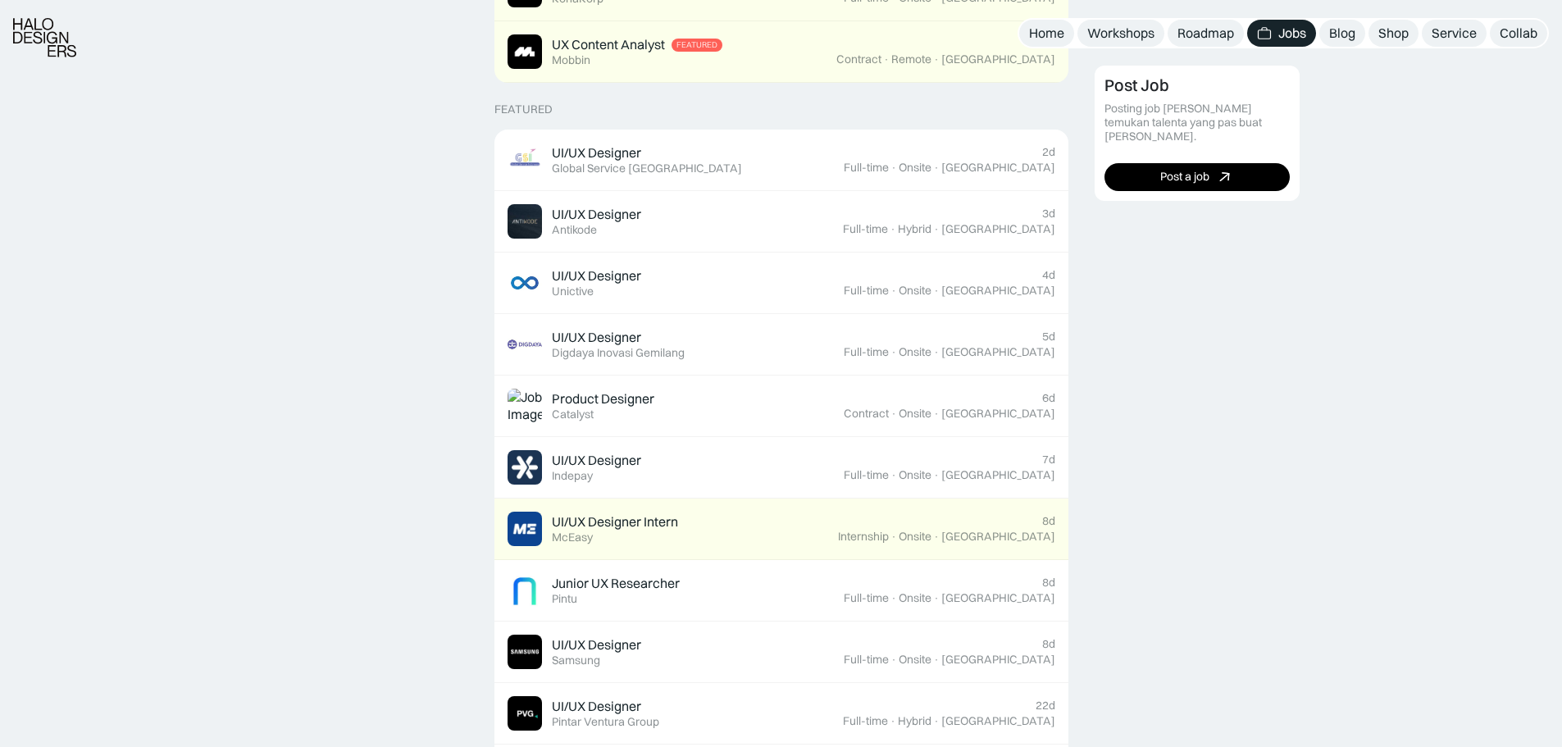
scroll to position [656, 0]
